Goal: Complete application form

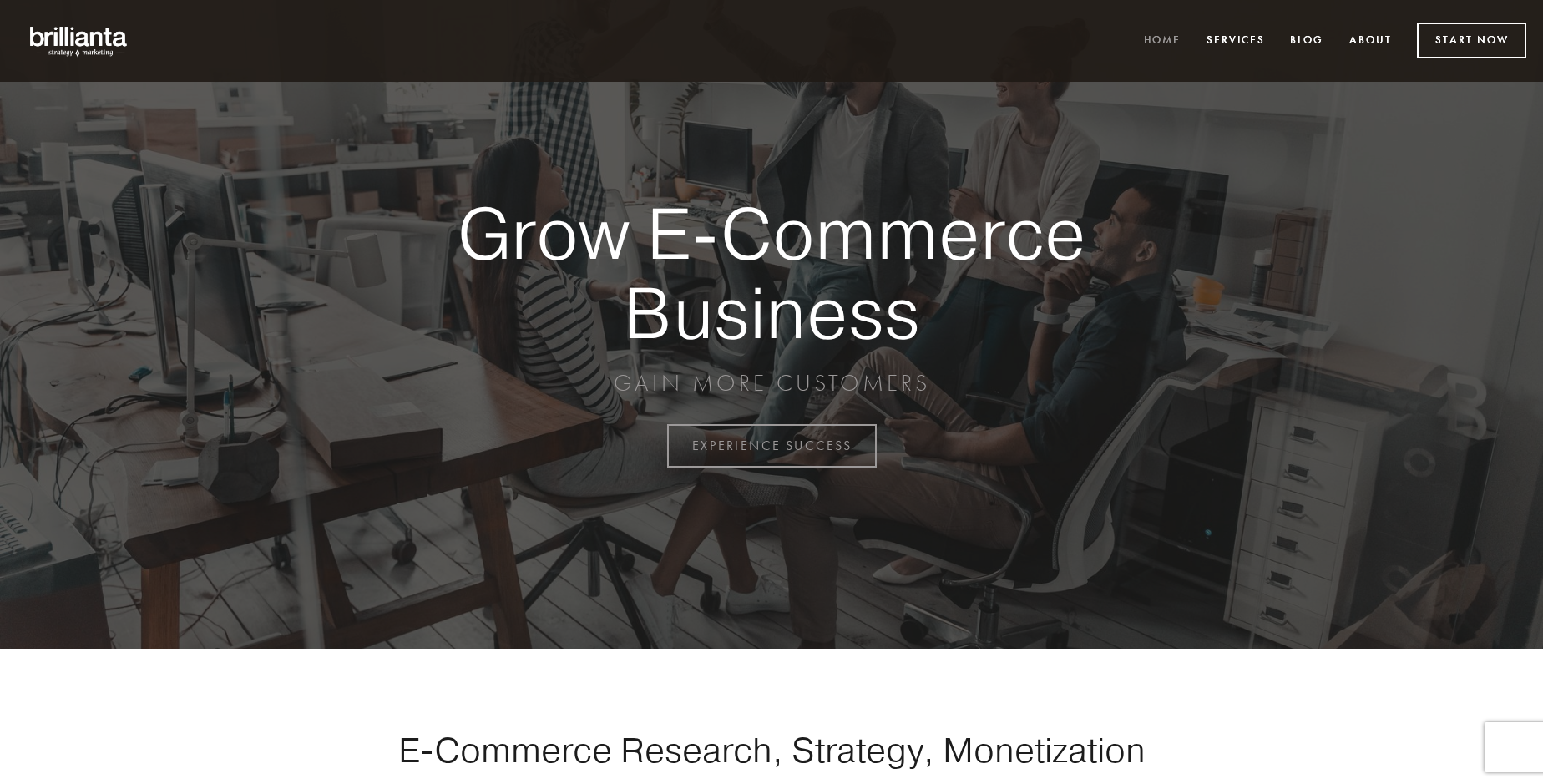
scroll to position [4374, 0]
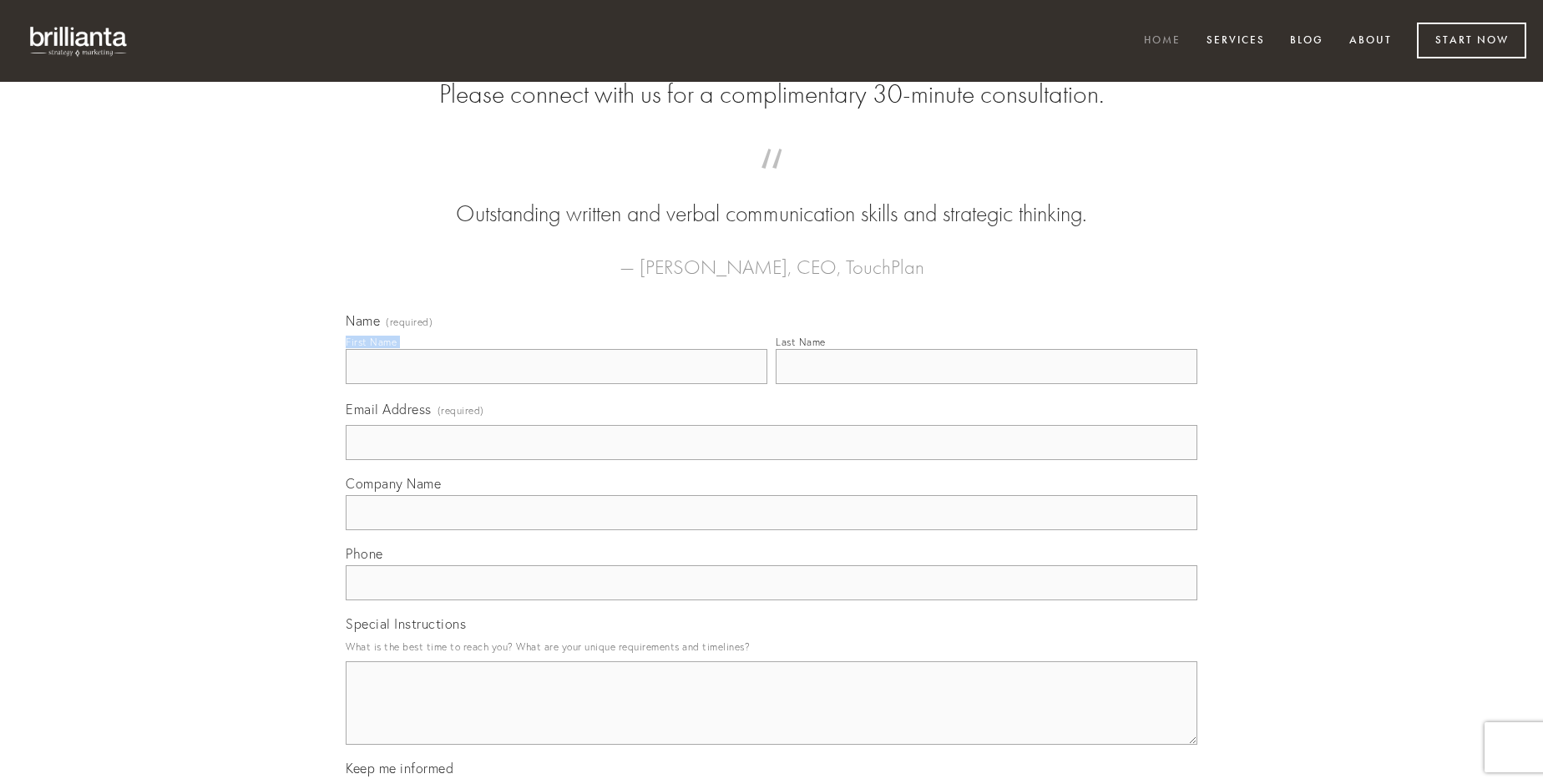
type input "[PERSON_NAME]"
click at [986, 383] on input "Last Name" at bounding box center [986, 366] width 421 height 35
type input "[PERSON_NAME]"
click at [772, 460] on input "Email Address (required)" at bounding box center [772, 442] width 851 height 35
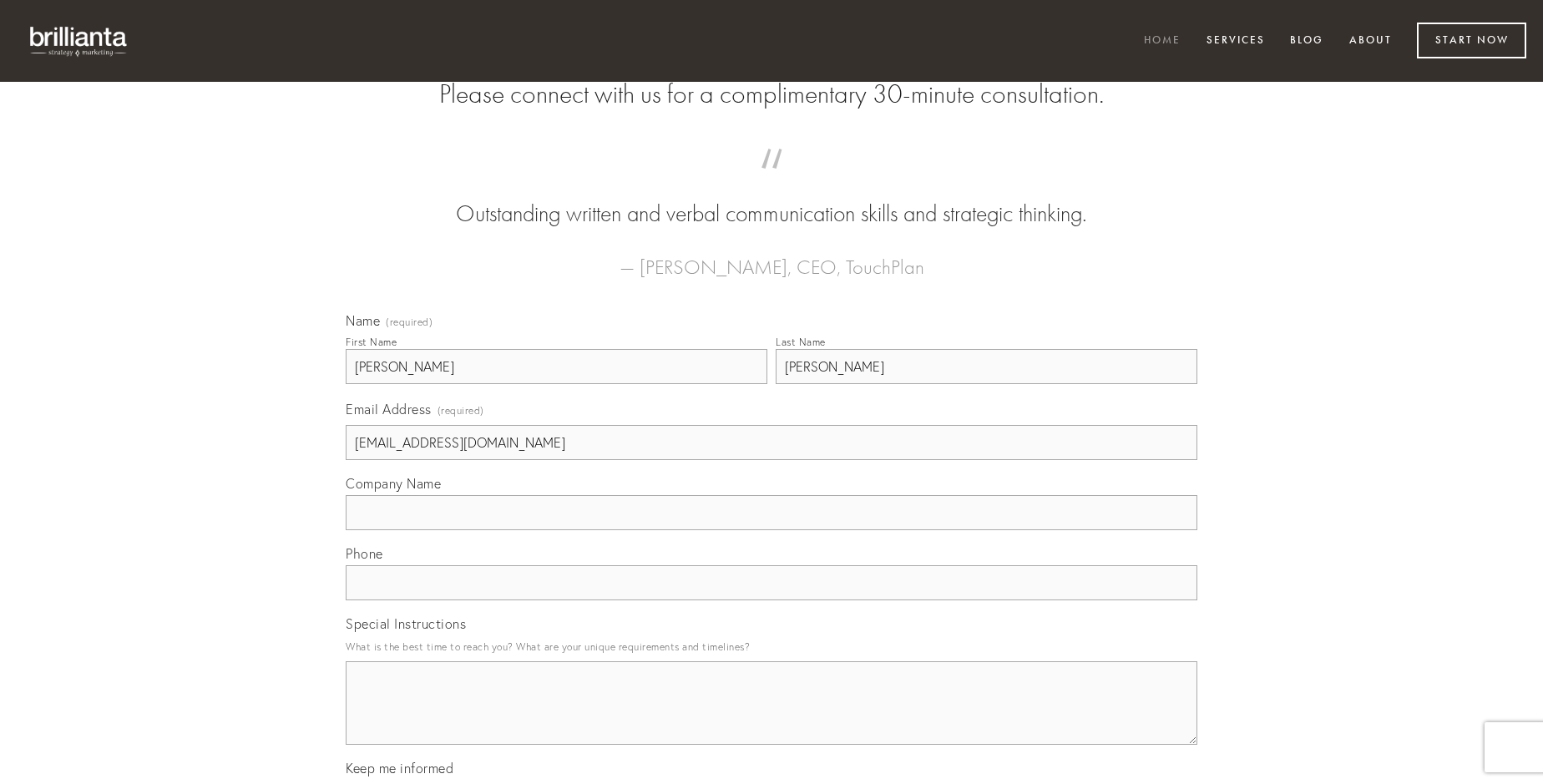
type input "[EMAIL_ADDRESS][DOMAIN_NAME]"
click at [772, 530] on input "Company Name" at bounding box center [772, 512] width 851 height 35
type input "certe"
click at [772, 600] on input "text" at bounding box center [772, 582] width 851 height 35
click at [772, 717] on textarea "Special Instructions" at bounding box center [772, 702] width 851 height 83
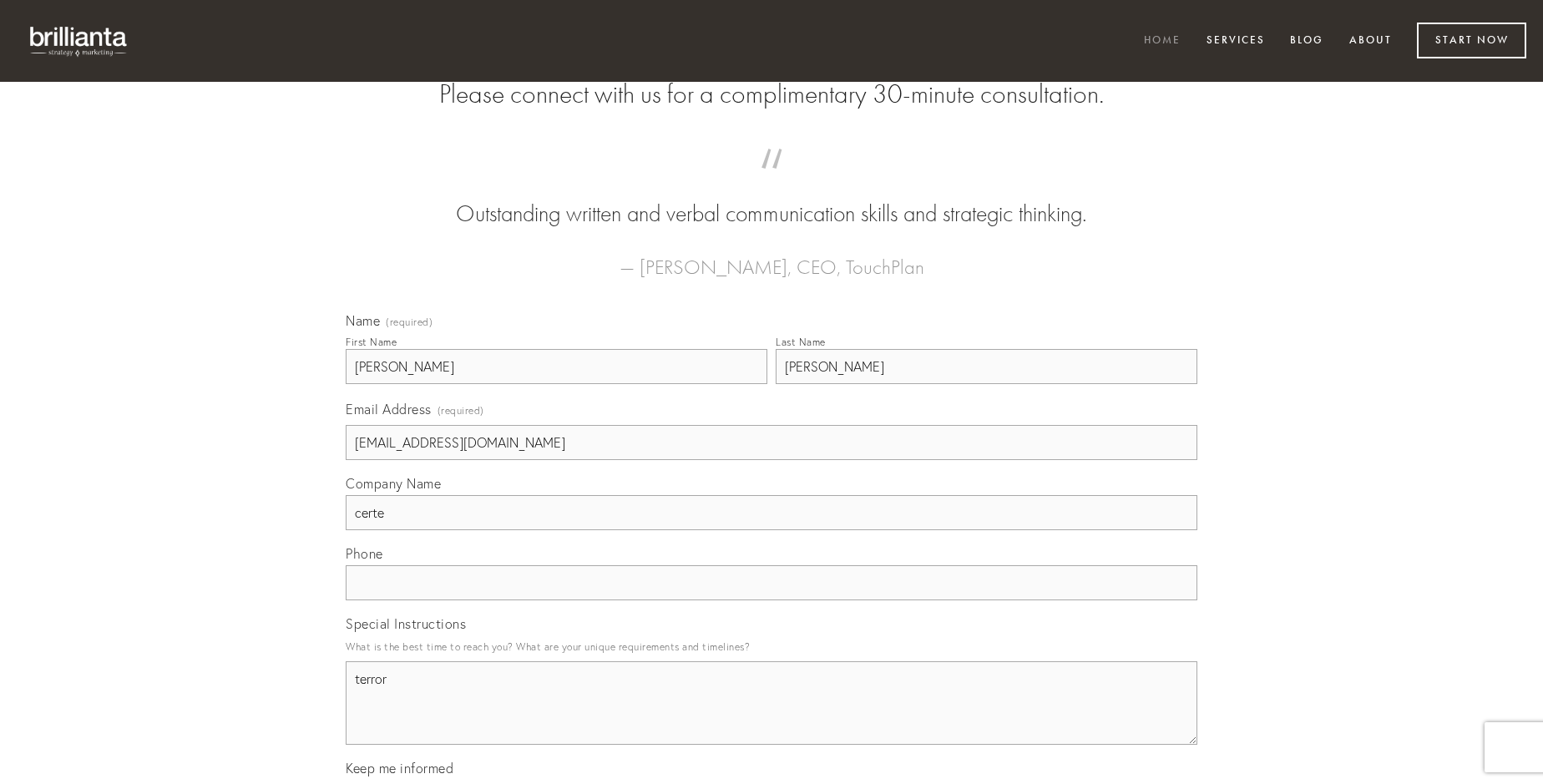
type textarea "terror"
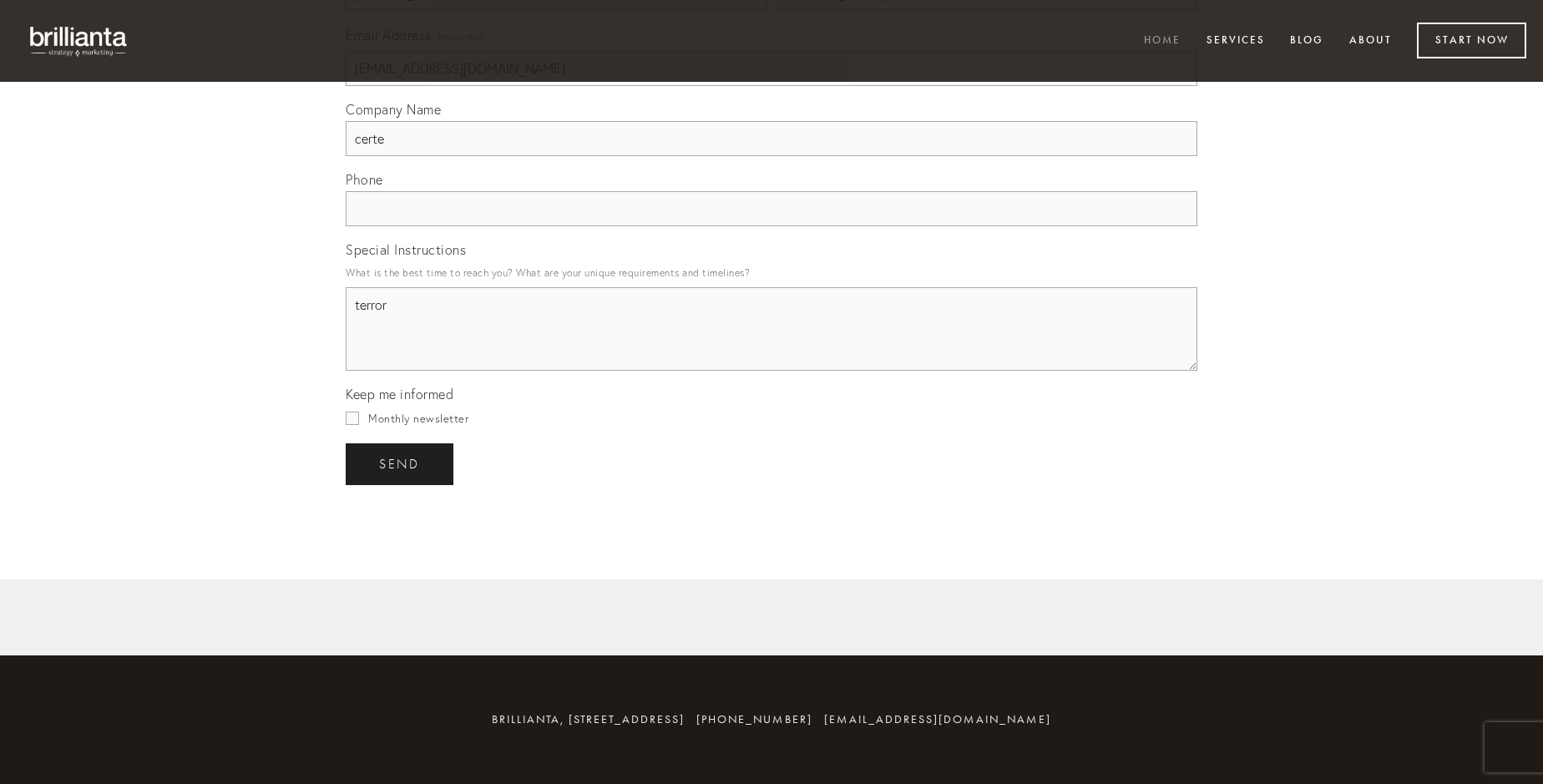
click at [401, 463] on span "send" at bounding box center [400, 464] width 41 height 15
